Goal: Task Accomplishment & Management: Use online tool/utility

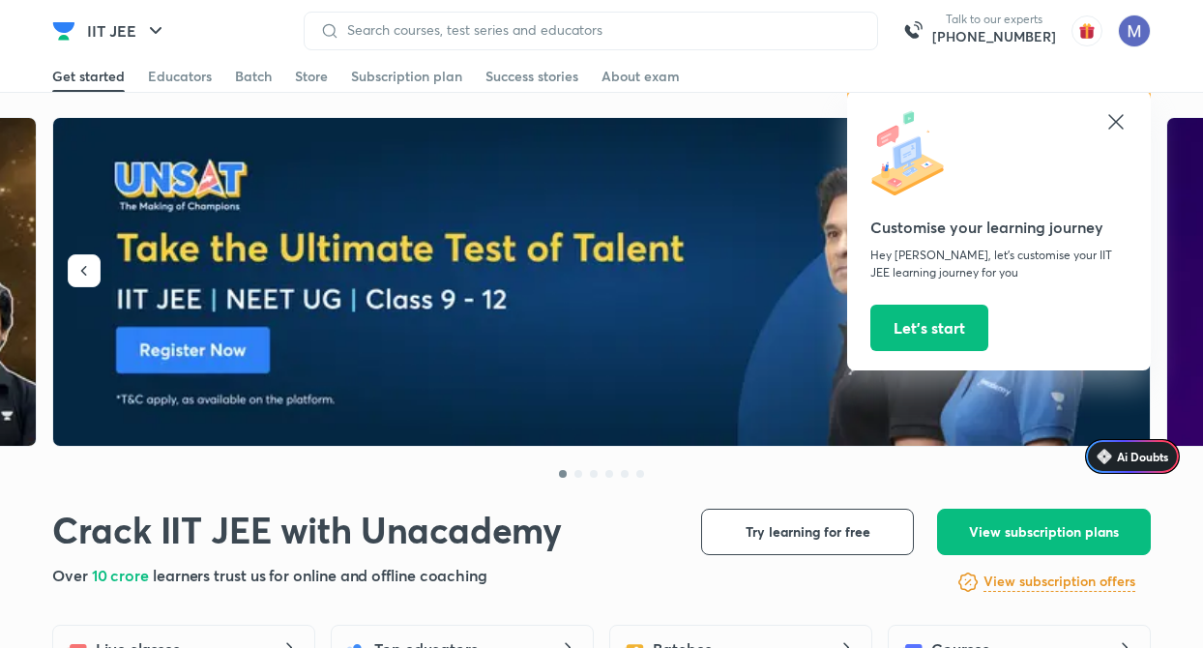
click at [1115, 125] on icon at bounding box center [1115, 121] width 23 height 23
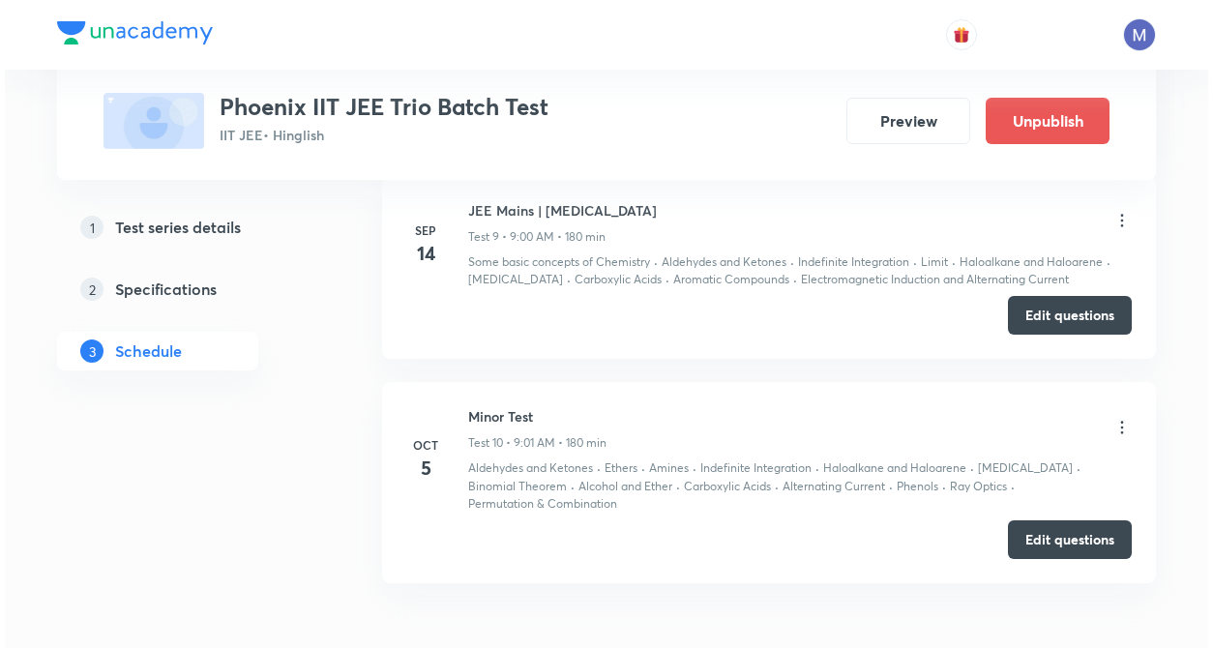
scroll to position [2726, 0]
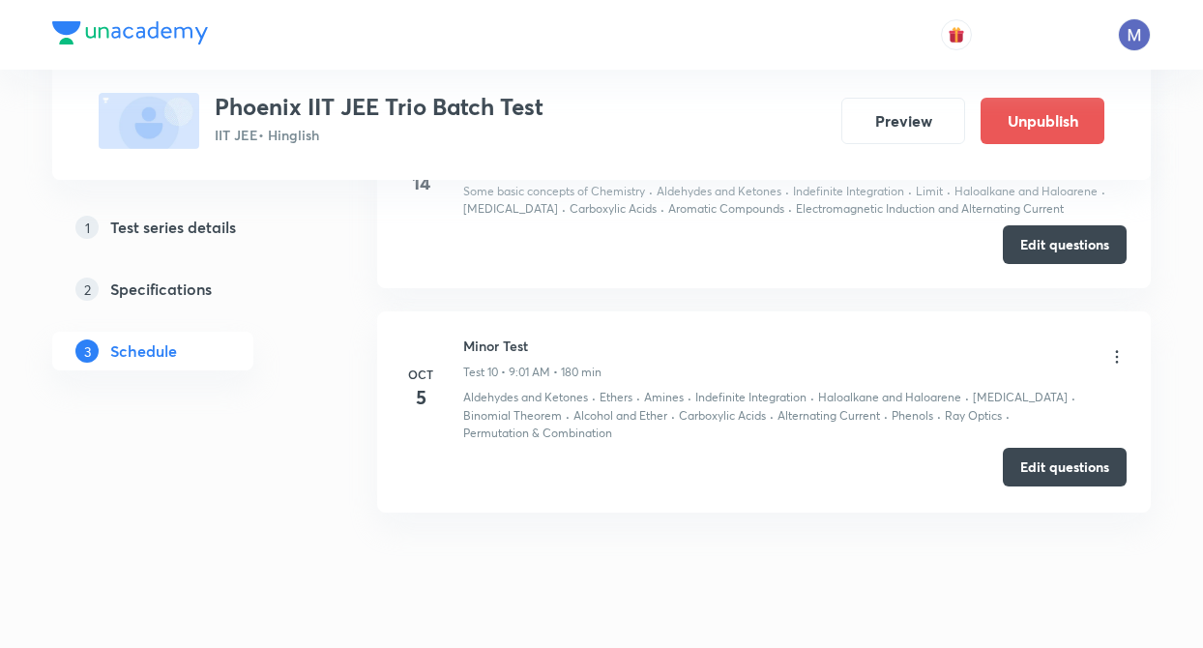
click at [1076, 468] on button "Edit questions" at bounding box center [1065, 467] width 124 height 39
click at [1118, 357] on icon at bounding box center [1117, 357] width 3 height 13
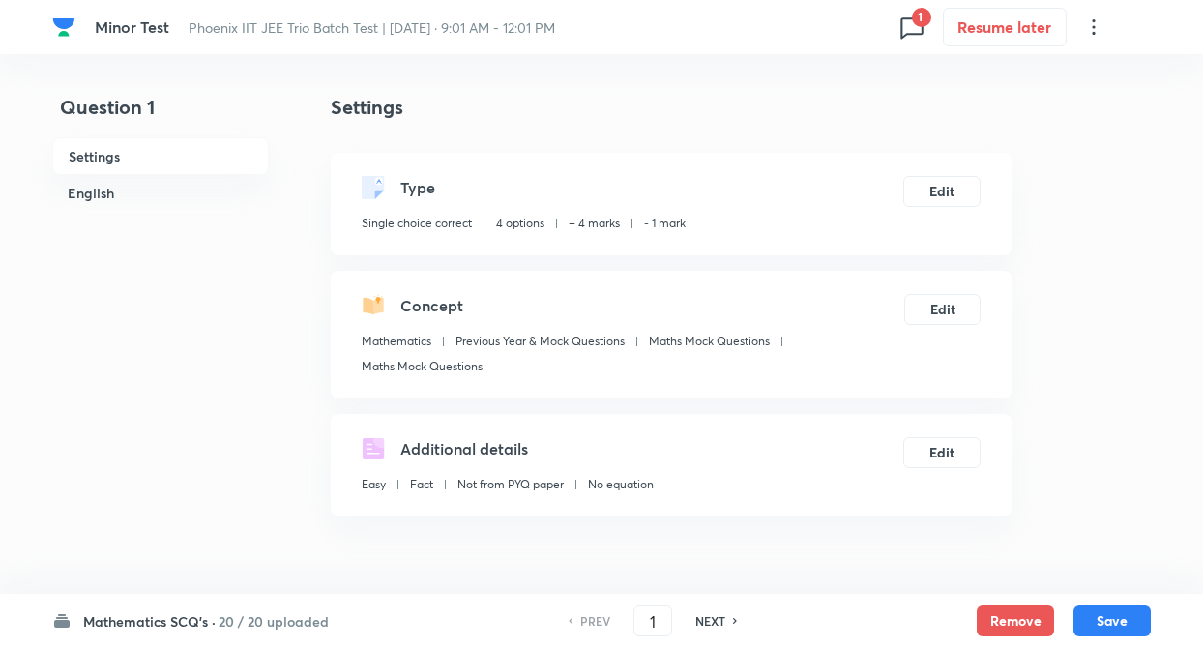
click at [275, 622] on h6 "20 / 20 uploaded" at bounding box center [274, 621] width 110 height 20
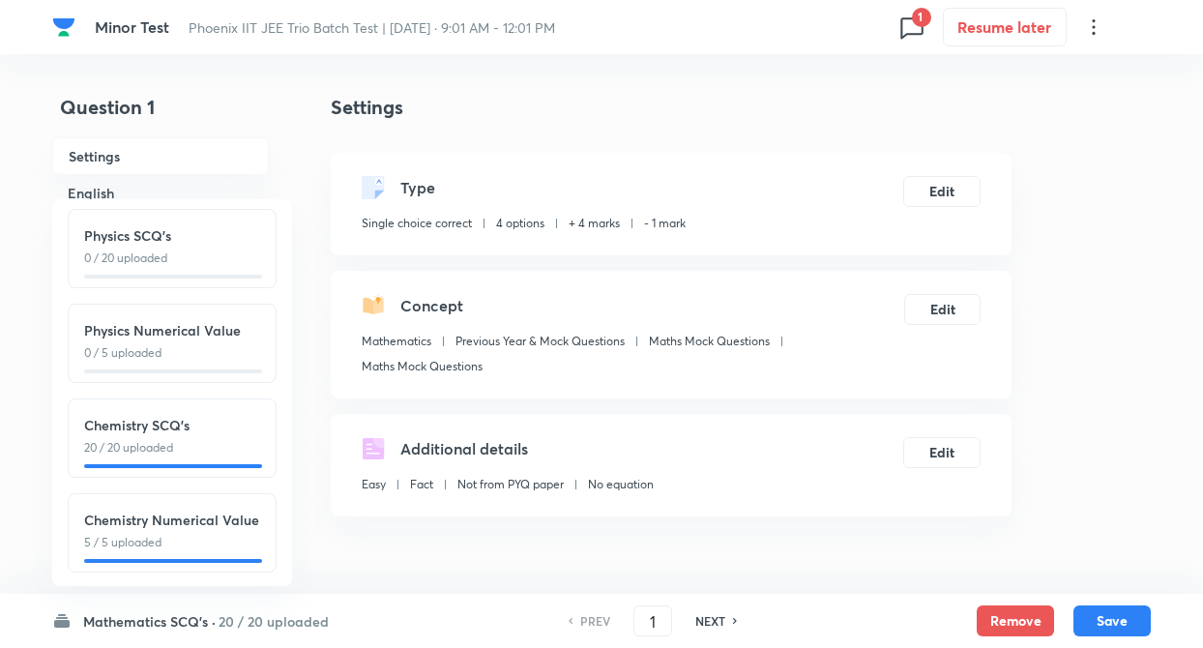
scroll to position [214, 0]
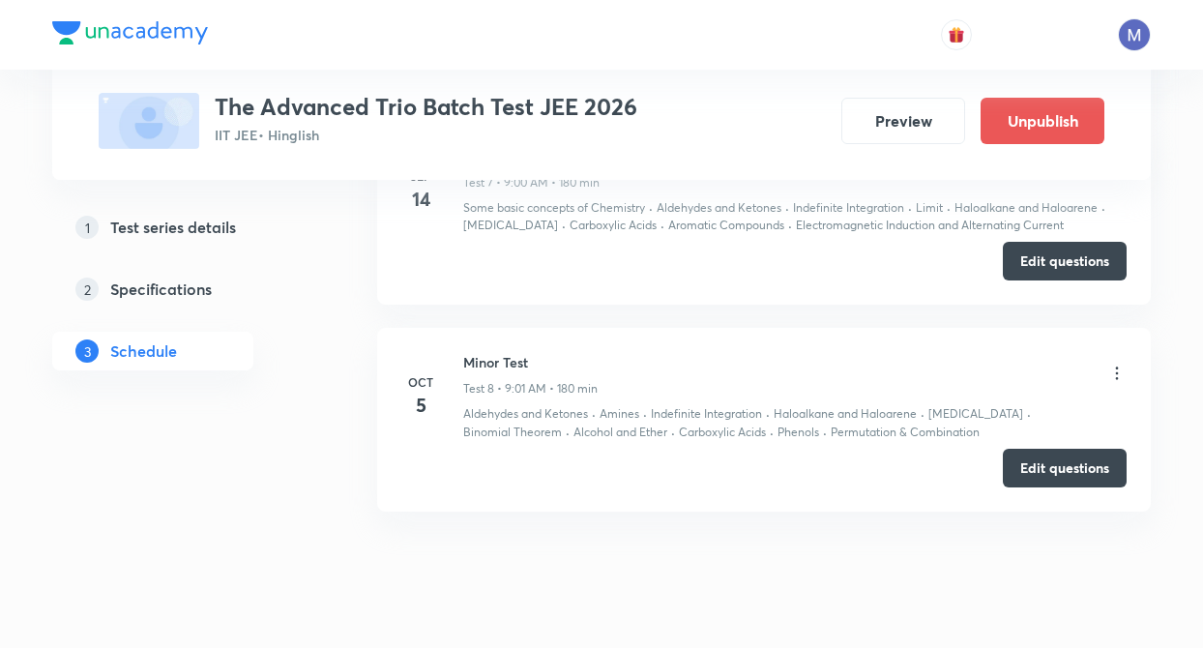
scroll to position [2341, 0]
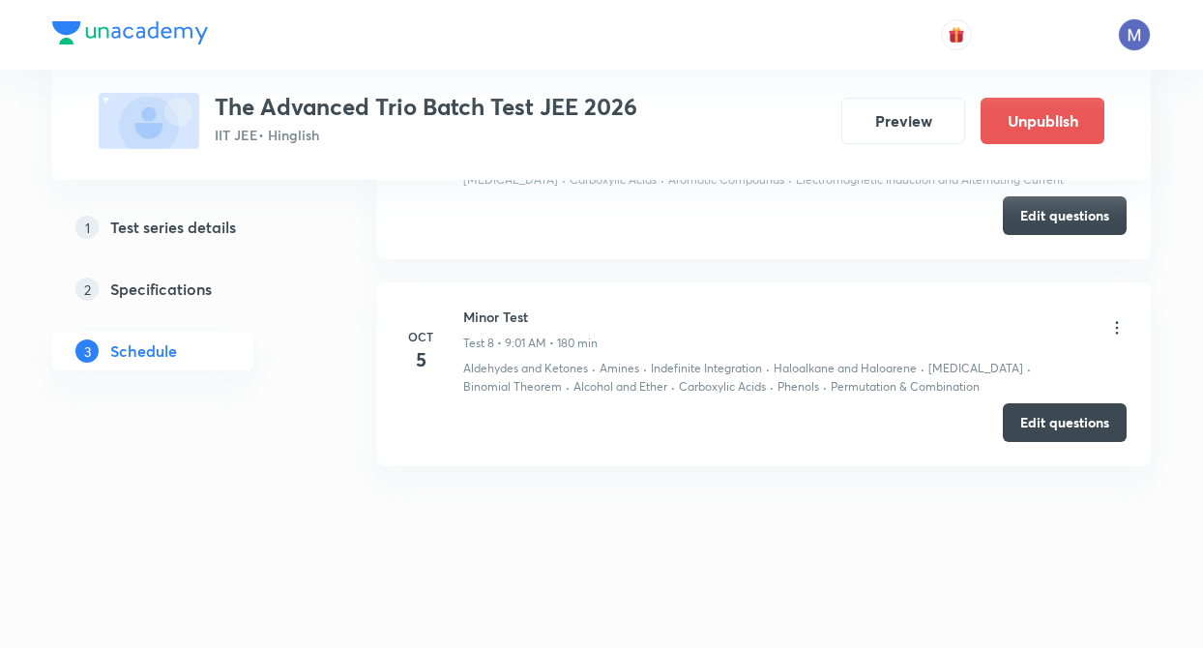
click at [1113, 327] on icon at bounding box center [1116, 327] width 19 height 19
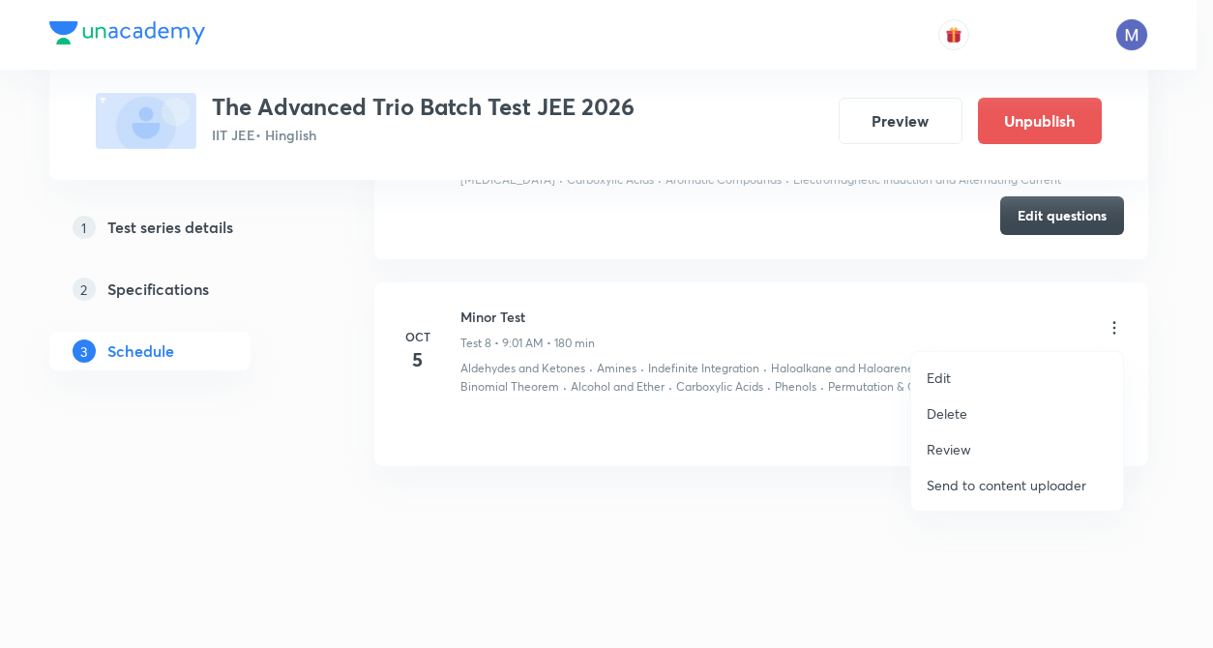
click at [838, 443] on div at bounding box center [606, 324] width 1213 height 648
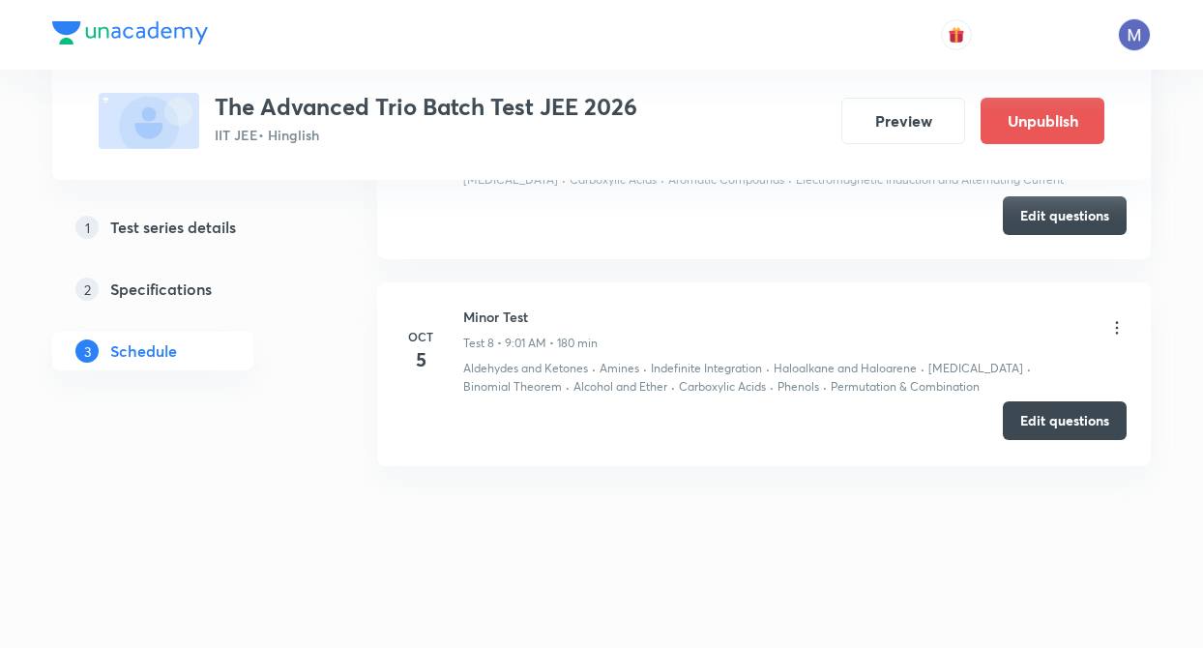
click at [1014, 430] on button "Edit questions" at bounding box center [1065, 420] width 124 height 39
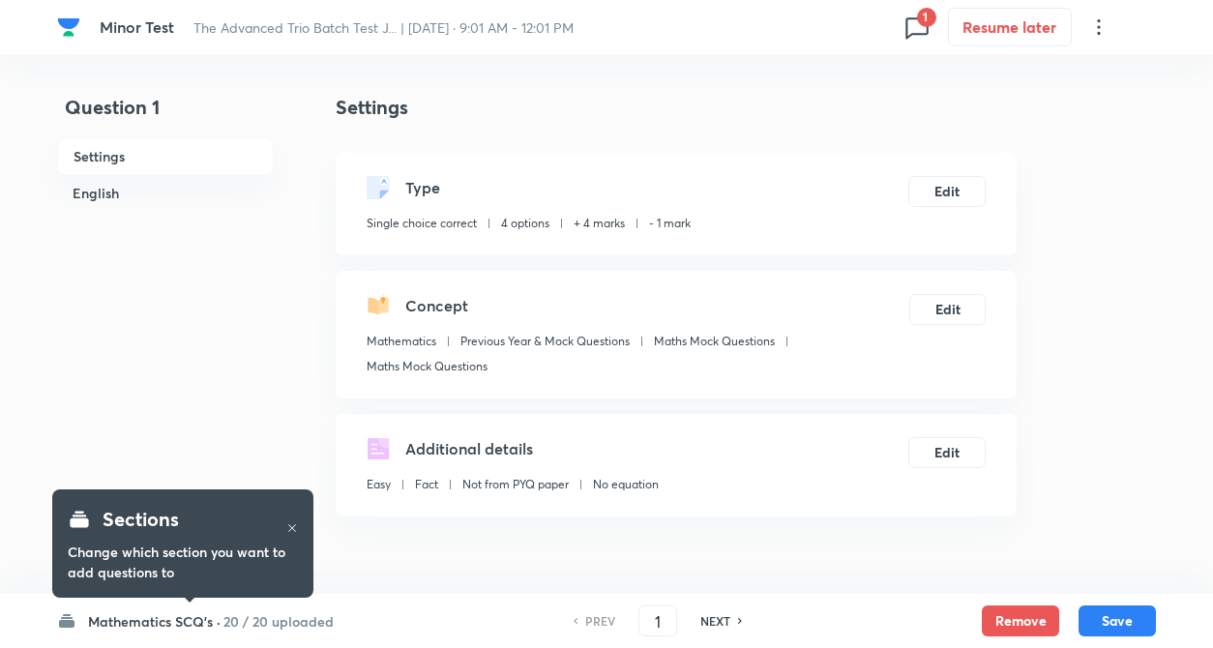
checkbox input "true"
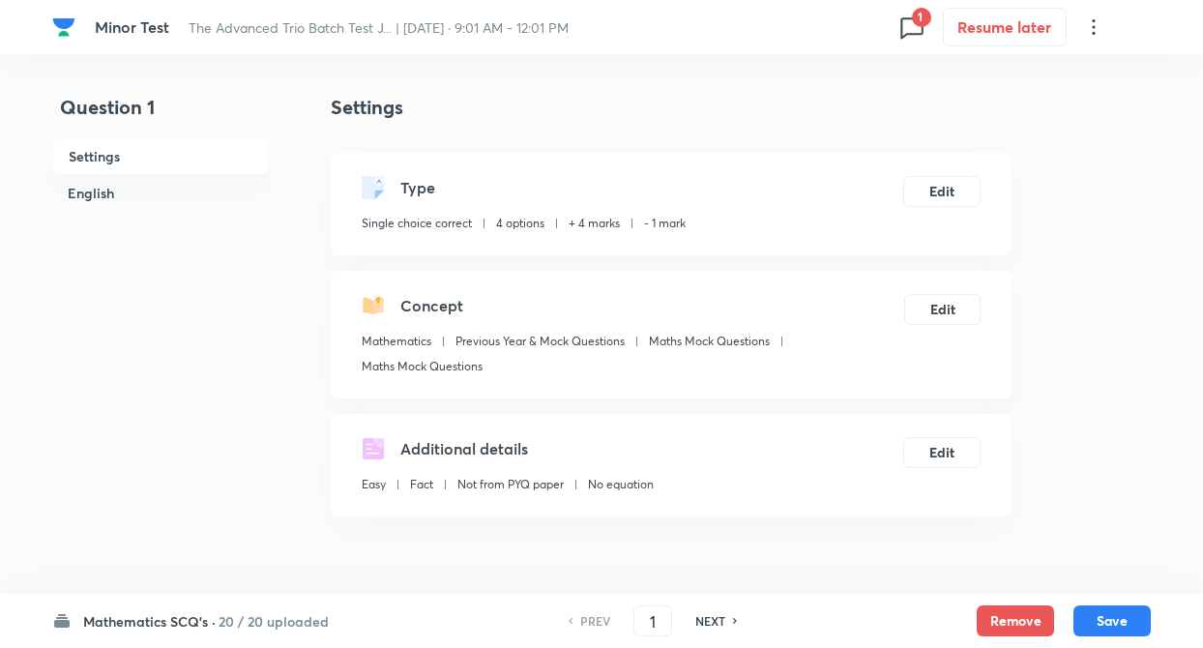
click at [195, 625] on h6 "Mathematics SCQ's ·" at bounding box center [149, 621] width 132 height 20
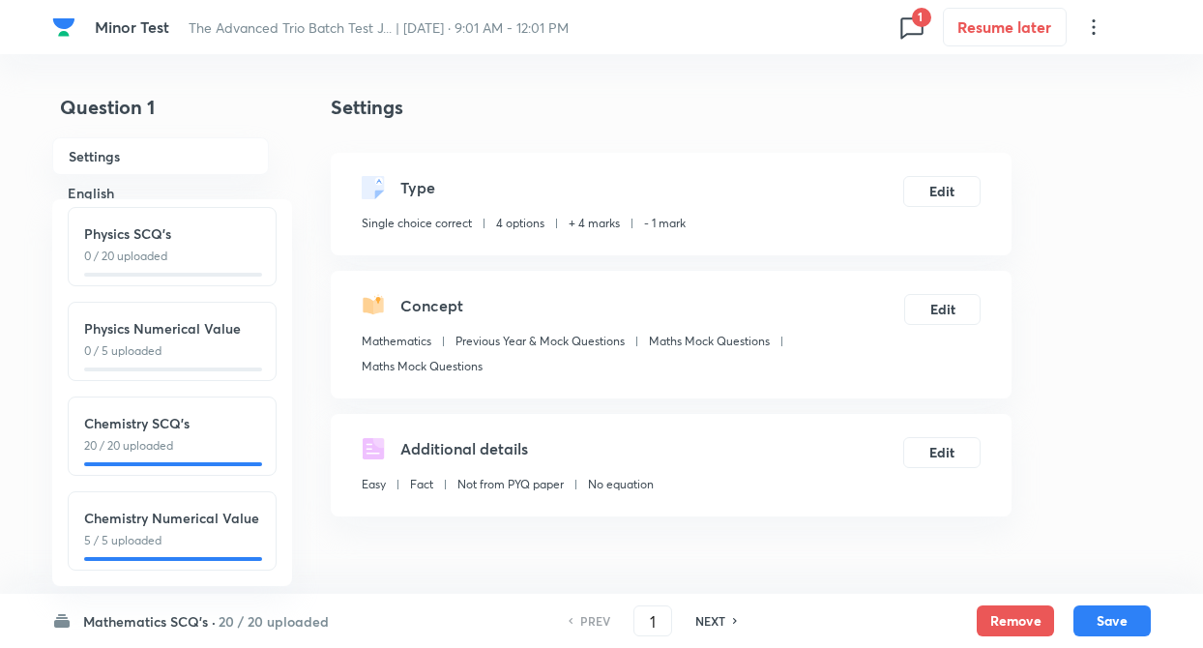
scroll to position [214, 0]
